Goal: Information Seeking & Learning: Learn about a topic

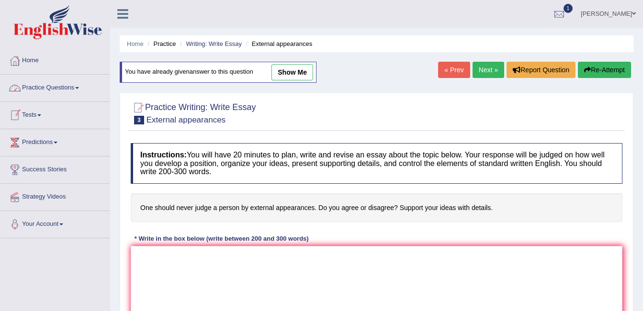
click at [78, 85] on link "Practice Questions" at bounding box center [54, 87] width 109 height 24
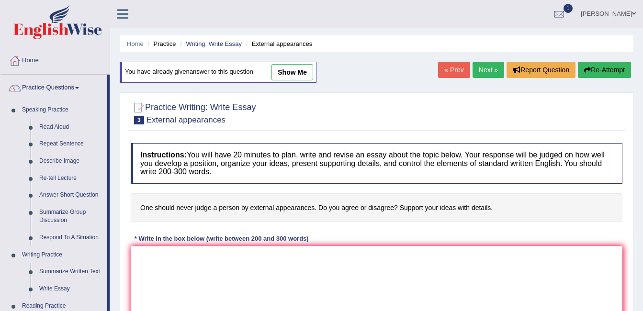
click at [68, 92] on link "Practice Questions" at bounding box center [53, 87] width 107 height 24
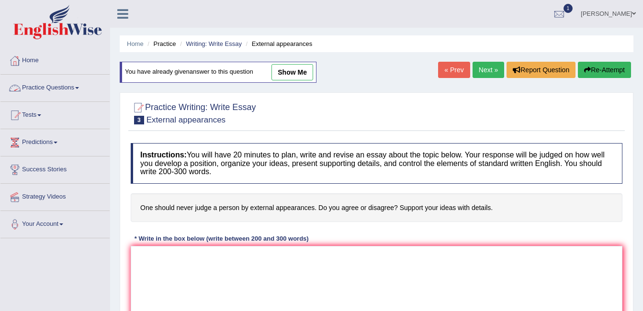
click at [79, 88] on span at bounding box center [77, 88] width 4 height 2
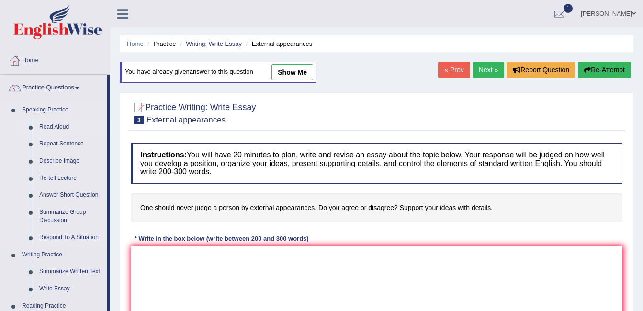
click at [59, 127] on link "Read Aloud" at bounding box center [71, 127] width 72 height 17
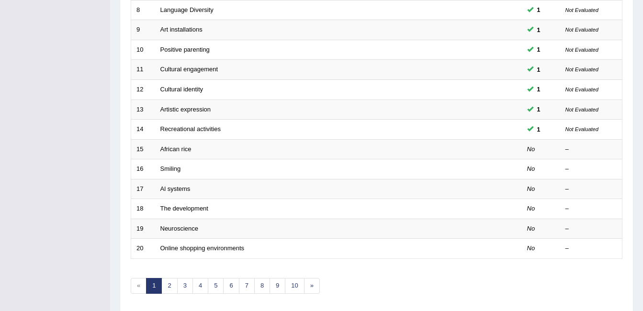
scroll to position [289, 0]
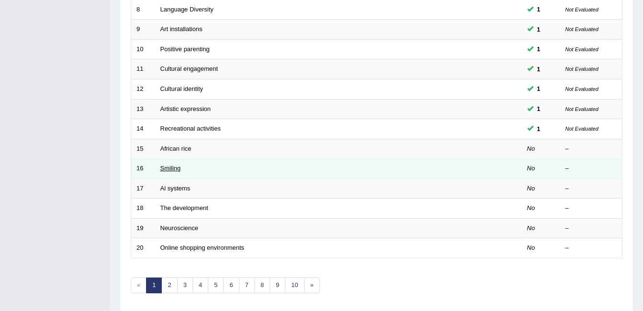
click at [178, 169] on link "Smiling" at bounding box center [170, 168] width 21 height 7
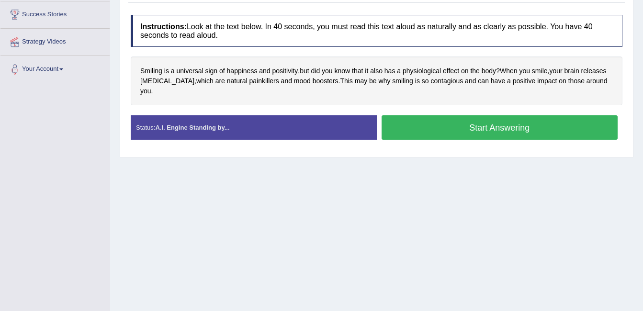
scroll to position [157, 0]
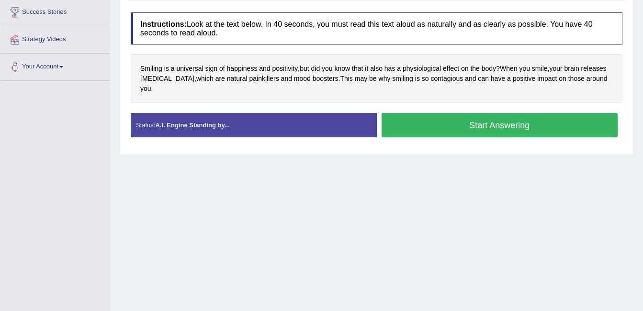
click at [521, 123] on button "Start Answering" at bounding box center [499, 125] width 236 height 24
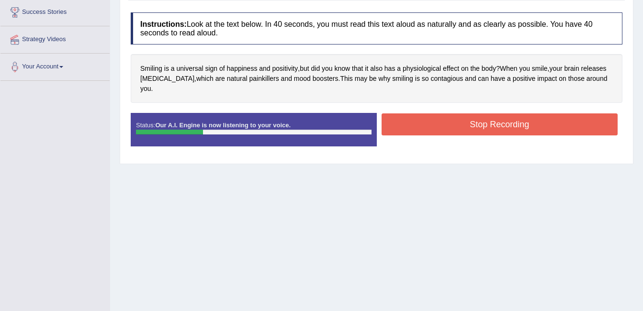
click at [506, 113] on button "Stop Recording" at bounding box center [499, 124] width 236 height 22
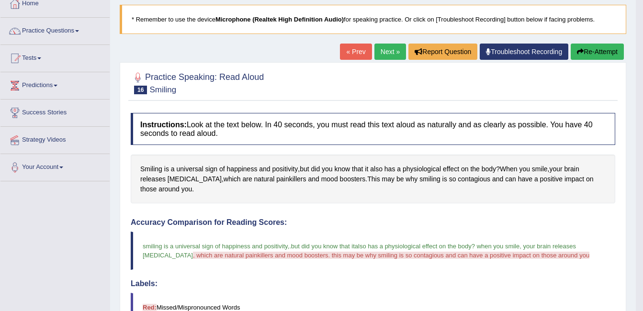
scroll to position [0, 0]
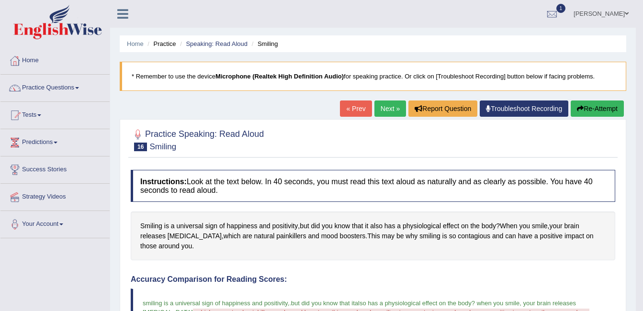
click at [378, 111] on link "Next »" at bounding box center [390, 108] width 32 height 16
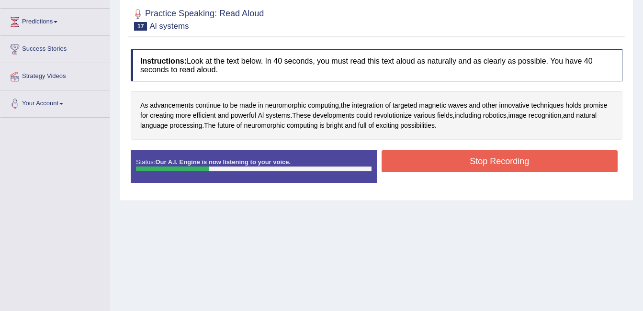
click at [482, 171] on button "Stop Recording" at bounding box center [499, 161] width 236 height 22
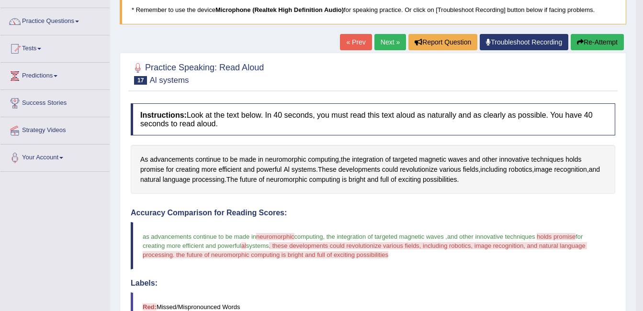
scroll to position [67, 0]
click at [391, 42] on link "Next »" at bounding box center [390, 41] width 32 height 16
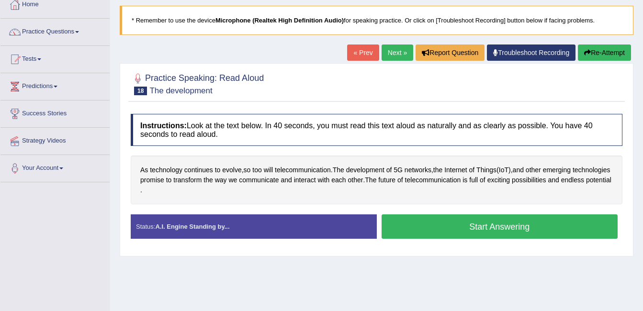
scroll to position [64, 0]
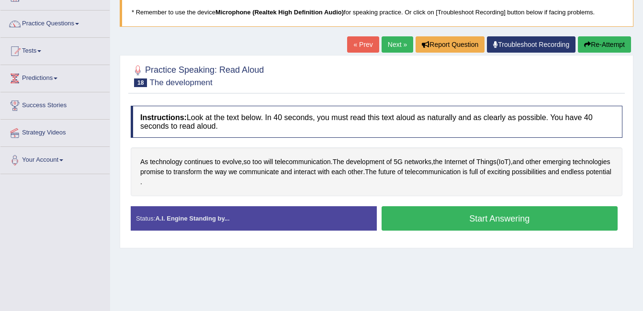
click at [510, 215] on button "Start Answering" at bounding box center [499, 218] width 236 height 24
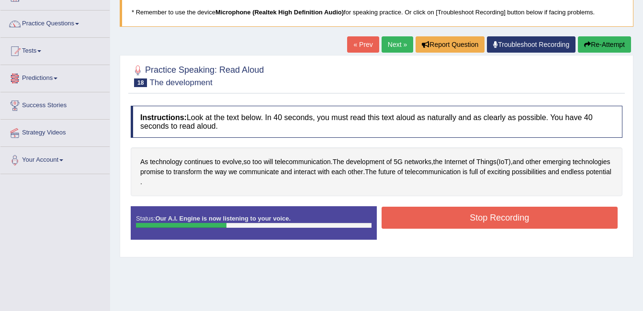
click at [522, 214] on button "Stop Recording" at bounding box center [499, 218] width 236 height 22
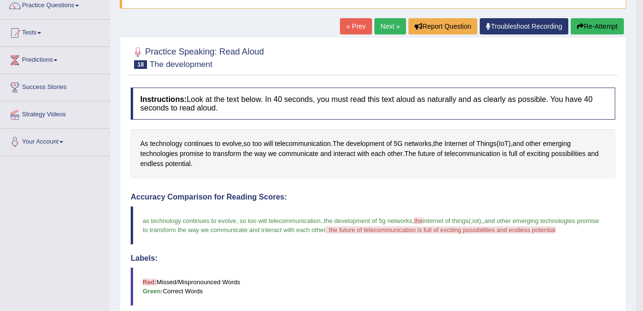
scroll to position [0, 0]
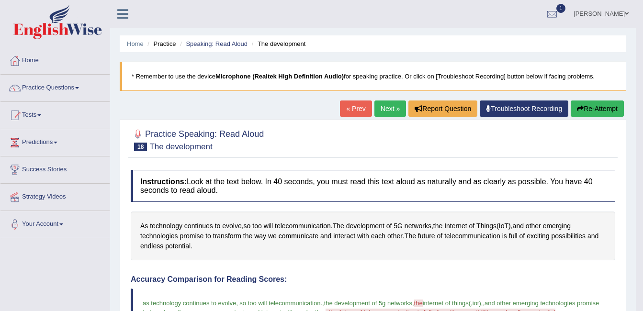
click at [41, 115] on span at bounding box center [39, 115] width 4 height 2
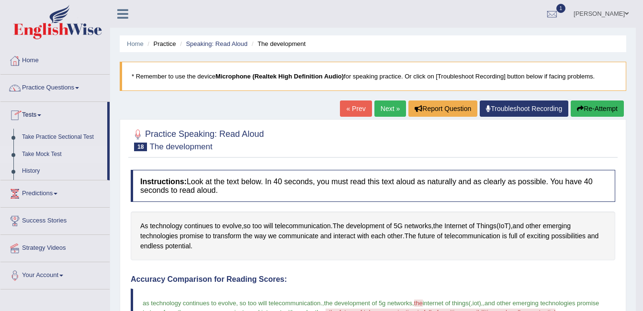
click at [59, 157] on link "Take Mock Test" at bounding box center [62, 154] width 89 height 17
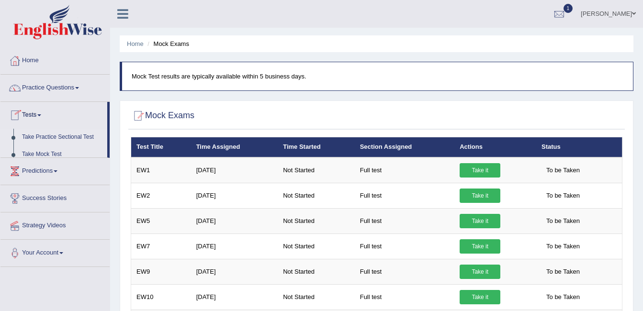
click at [80, 144] on link "Take Practice Sectional Test" at bounding box center [62, 137] width 89 height 17
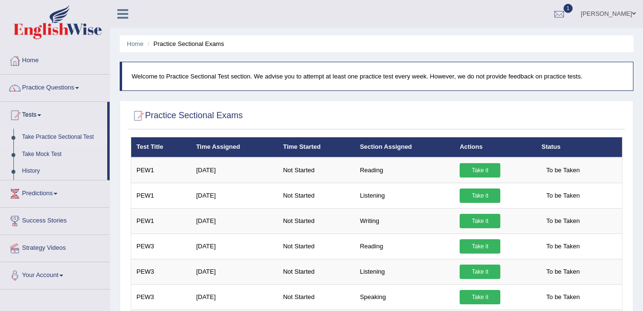
click at [79, 136] on link "Take Practice Sectional Test" at bounding box center [62, 137] width 89 height 17
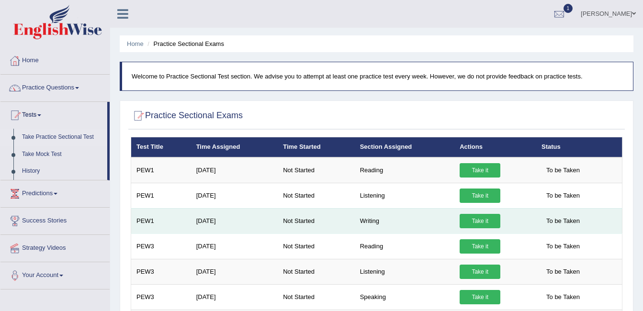
click at [561, 227] on span "To be Taken" at bounding box center [562, 221] width 43 height 14
click at [483, 217] on link "Take it" at bounding box center [479, 221] width 41 height 14
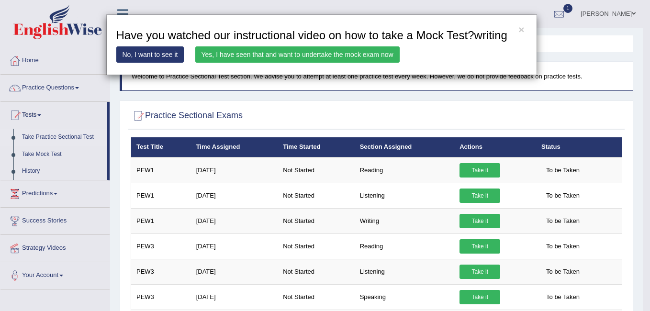
click at [354, 48] on link "Yes, I have seen that and want to undertake the mock exam now" at bounding box center [297, 54] width 204 height 16
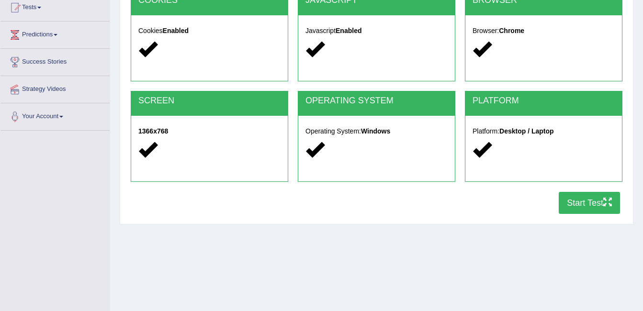
click at [604, 202] on icon "button" at bounding box center [607, 202] width 9 height 9
